Goal: Navigation & Orientation: Find specific page/section

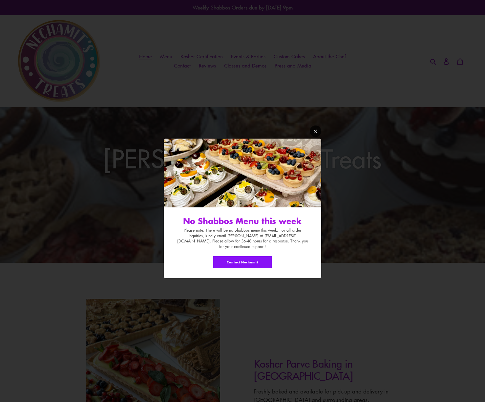
click at [319, 133] on link "Modal window" at bounding box center [315, 131] width 11 height 11
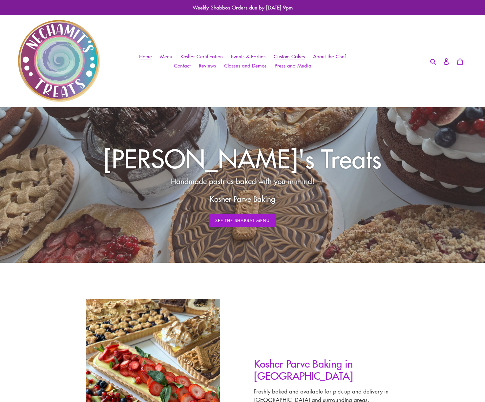
click at [298, 56] on span "Custom Cakes" at bounding box center [288, 56] width 31 height 7
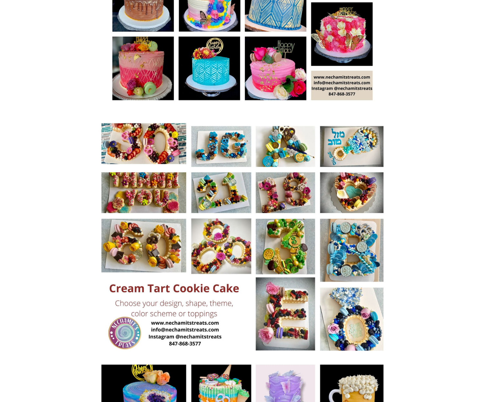
scroll to position [360, 0]
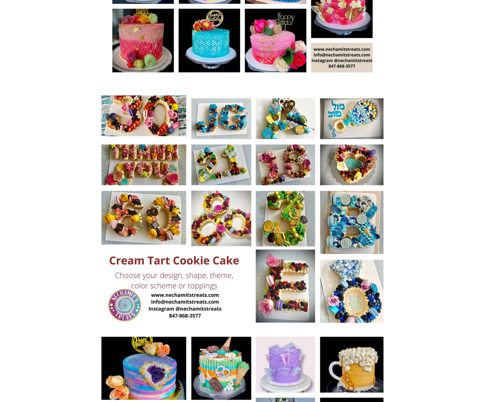
click at [292, 122] on img at bounding box center [242, 210] width 296 height 237
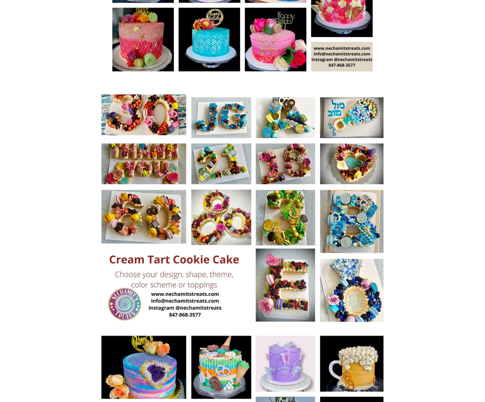
scroll to position [379, 0]
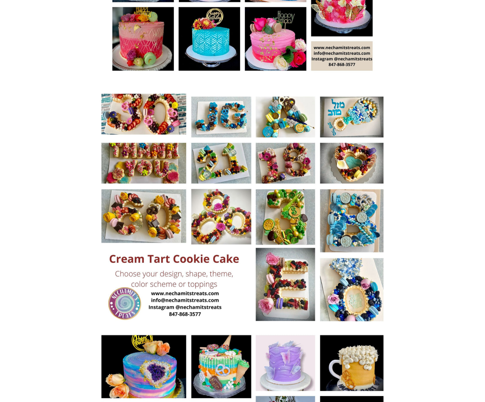
click at [231, 120] on img at bounding box center [242, 208] width 296 height 237
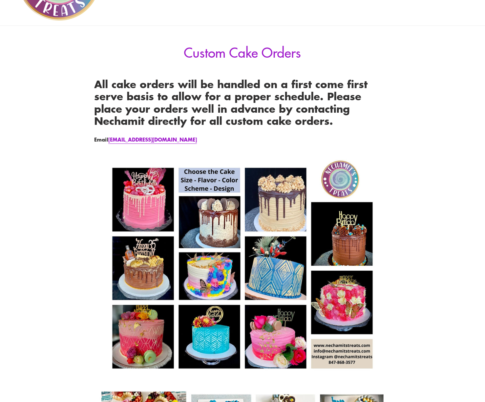
scroll to position [6, 0]
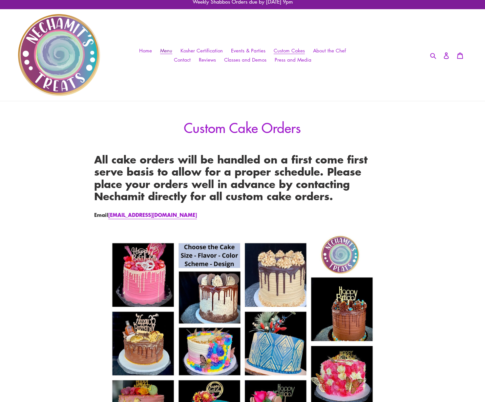
click at [172, 52] on span "Menu" at bounding box center [166, 50] width 12 height 7
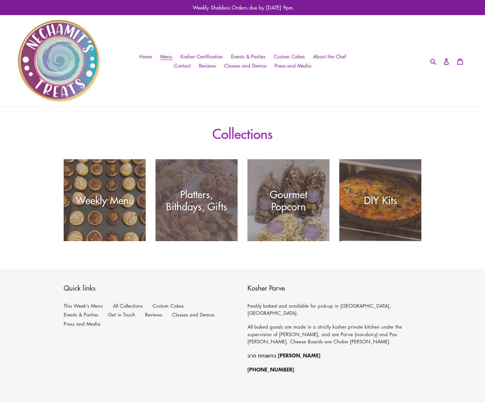
click at [180, 208] on div "Platters, Bithdays, Gifts" at bounding box center [196, 200] width 82 height 24
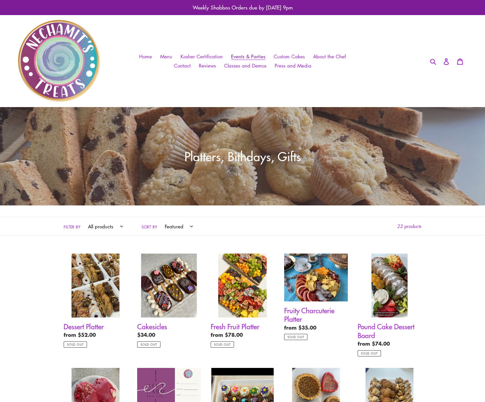
click at [252, 55] on span "Events & Parties" at bounding box center [248, 56] width 34 height 7
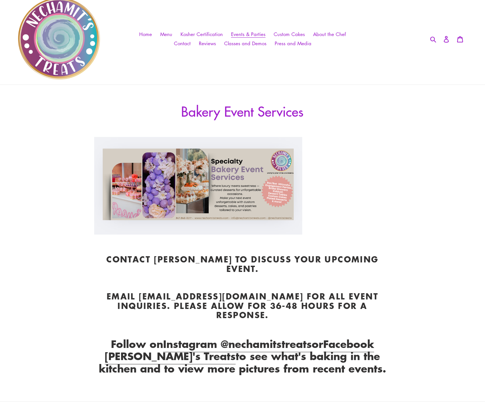
scroll to position [21, 0]
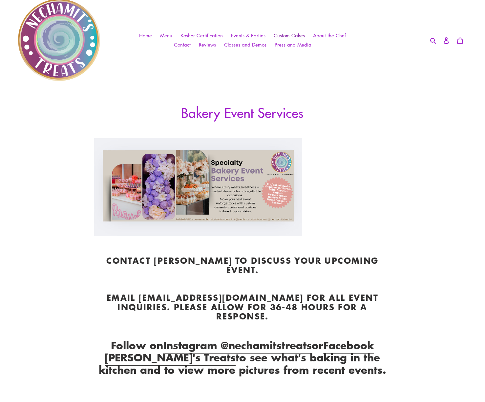
click at [291, 36] on span "Custom Cakes" at bounding box center [288, 35] width 31 height 7
